Goal: Navigation & Orientation: Go to known website

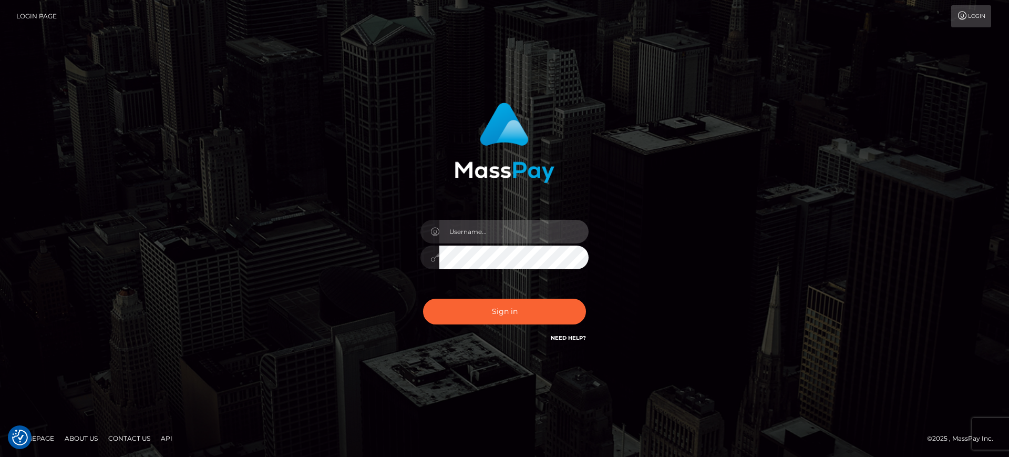
click at [484, 235] on input "text" at bounding box center [513, 232] width 149 height 24
type input "gunjan.k"
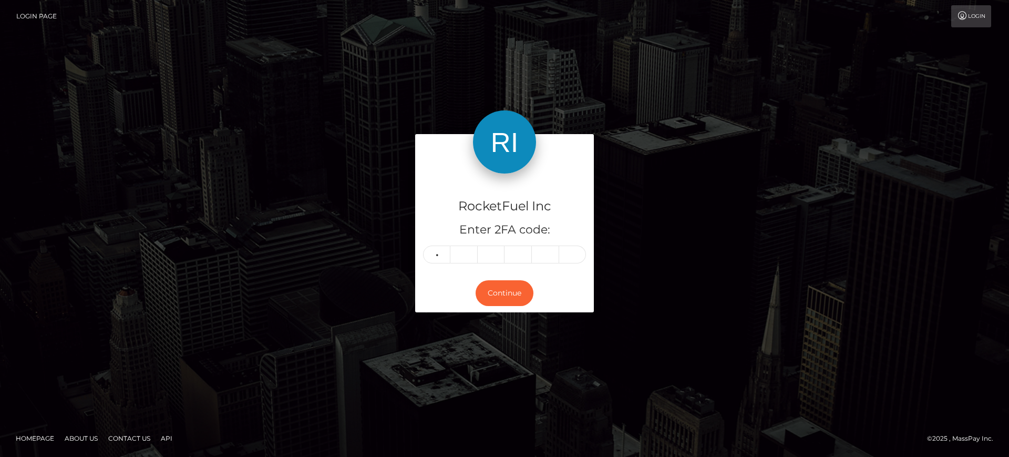
type input "2"
type input "1"
type input "0"
type input "7"
type input "6"
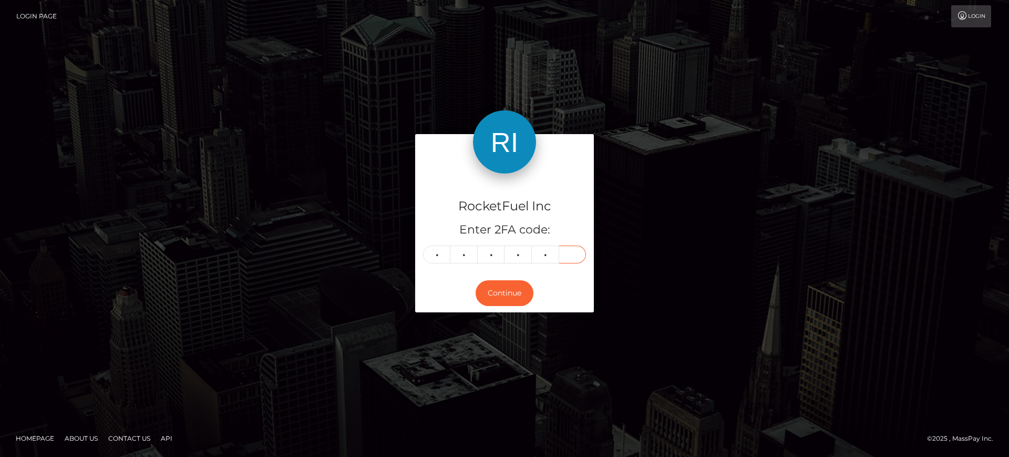
type input "3"
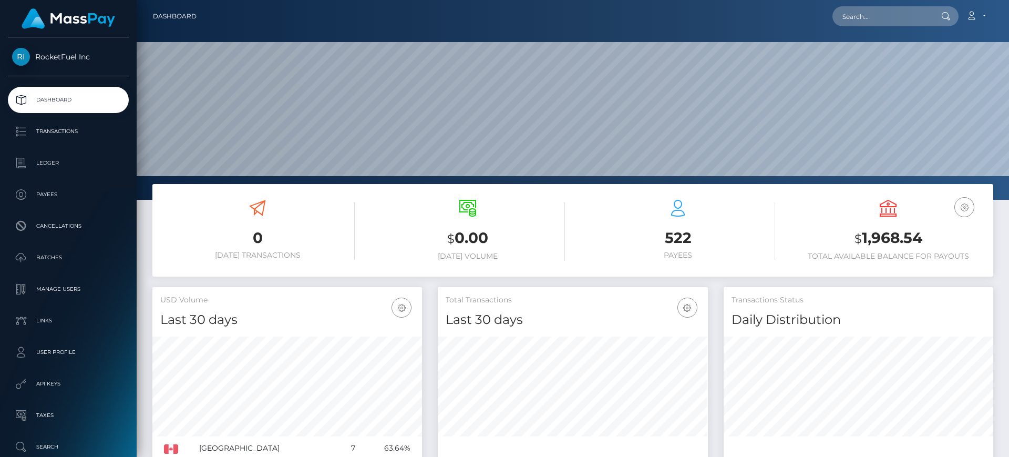
scroll to position [187, 270]
